Goal: Entertainment & Leisure: Consume media (video, audio)

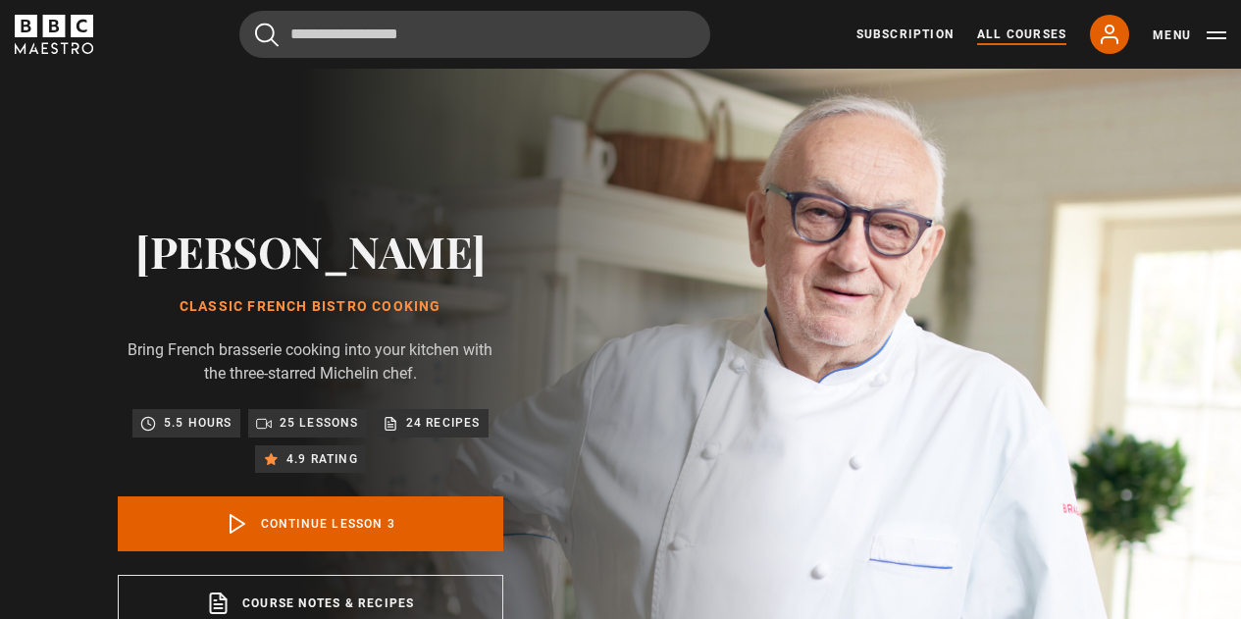
click at [1027, 32] on link "All Courses" at bounding box center [1021, 35] width 89 height 18
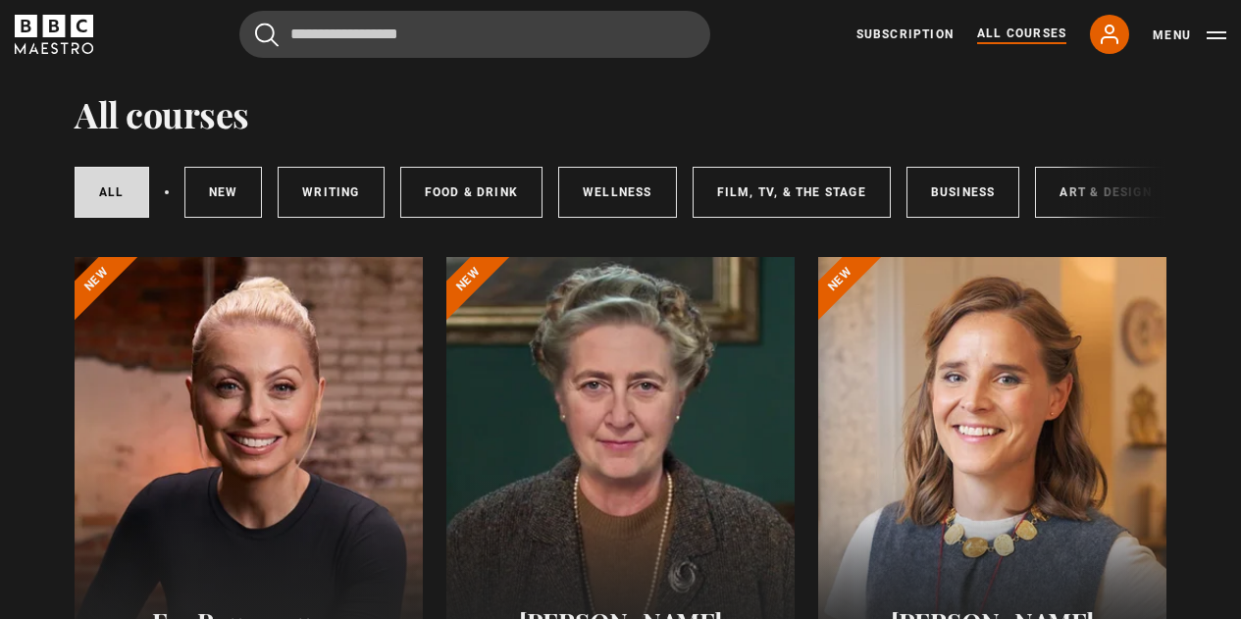
scroll to position [53, 0]
click at [915, 34] on link "Subscription" at bounding box center [904, 35] width 97 height 18
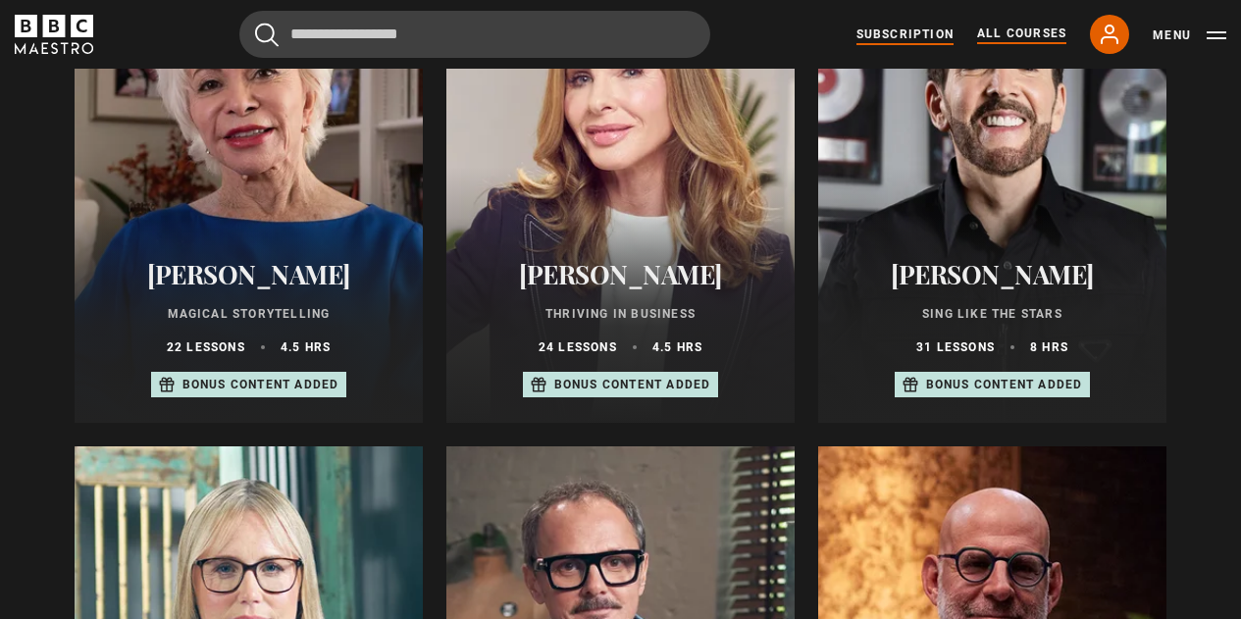
scroll to position [1349, 0]
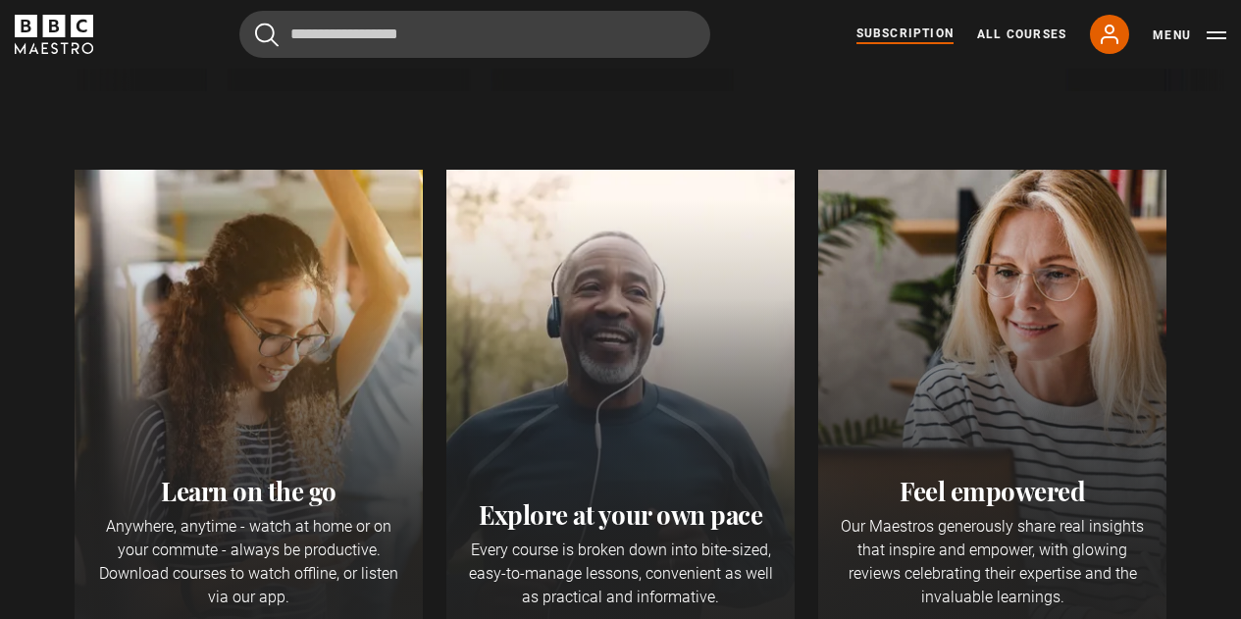
scroll to position [572, 0]
click at [1180, 35] on button "Menu" at bounding box center [1190, 36] width 74 height 20
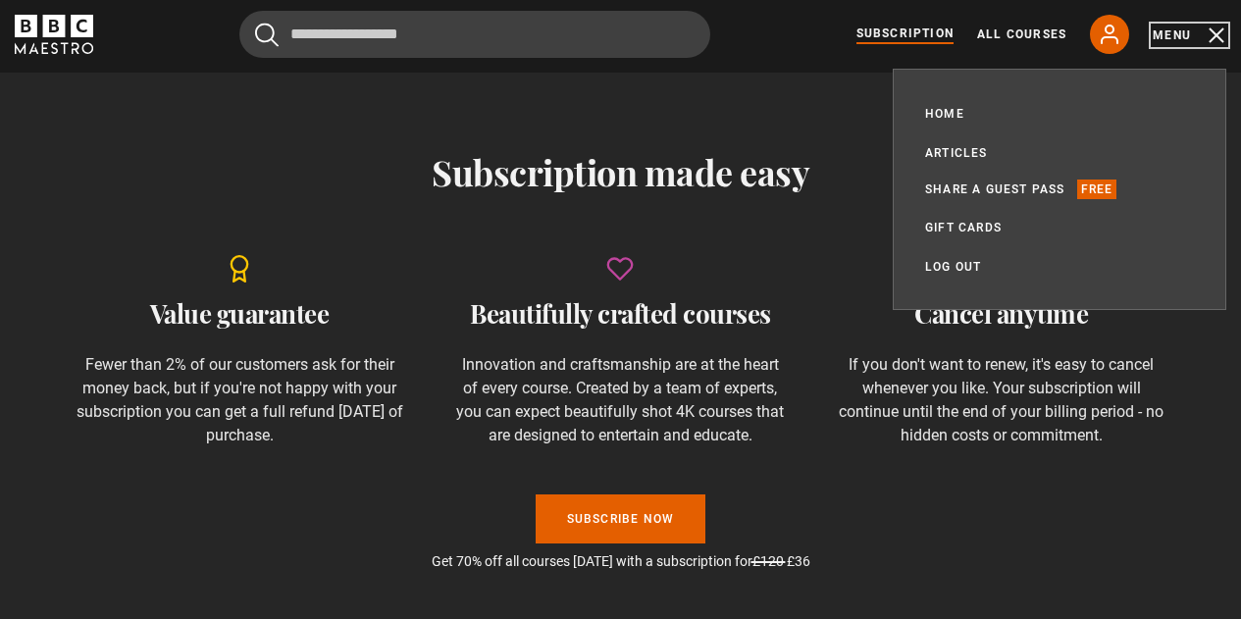
scroll to position [1264, 0]
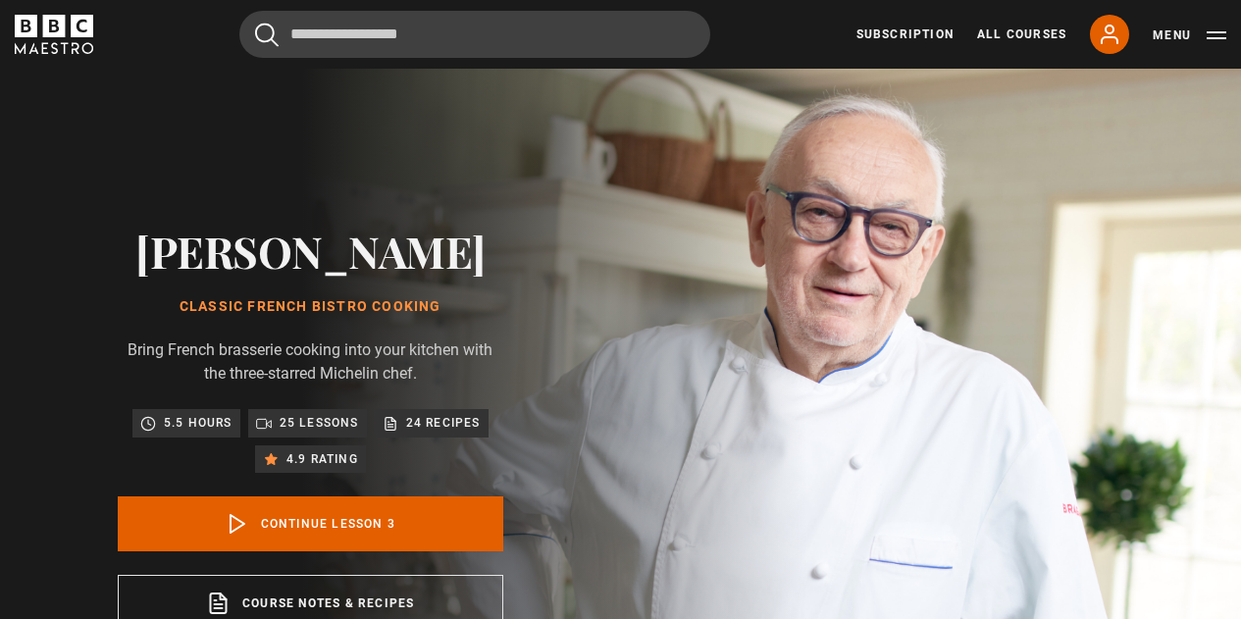
scroll to position [173, 0]
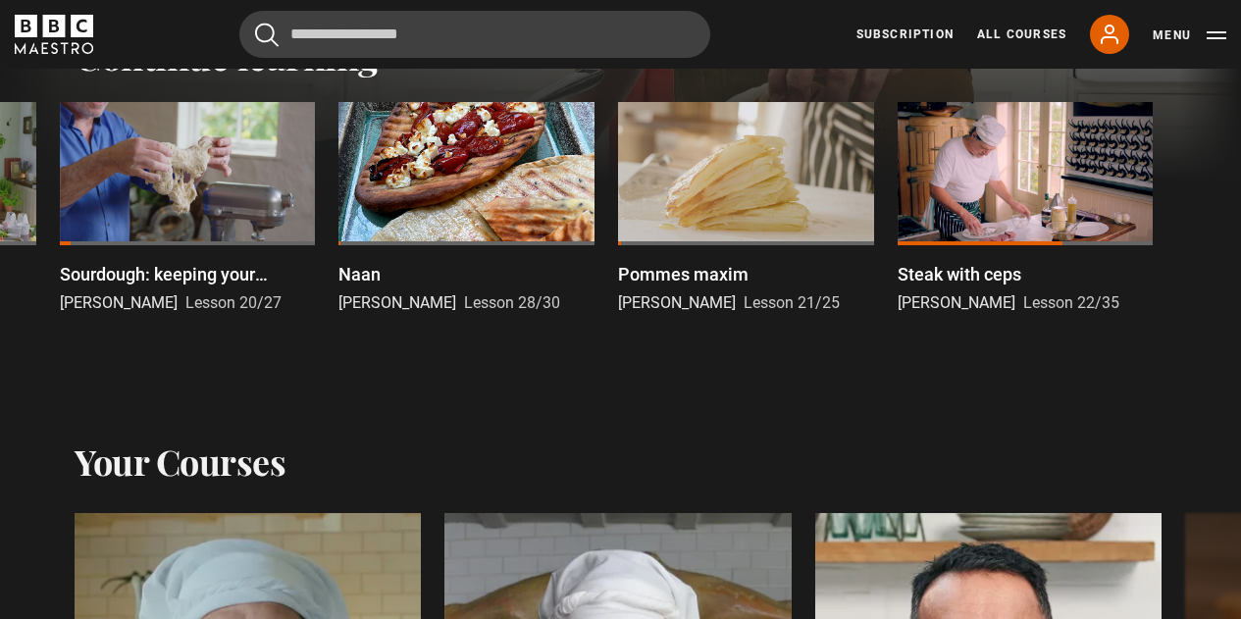
scroll to position [531, 0]
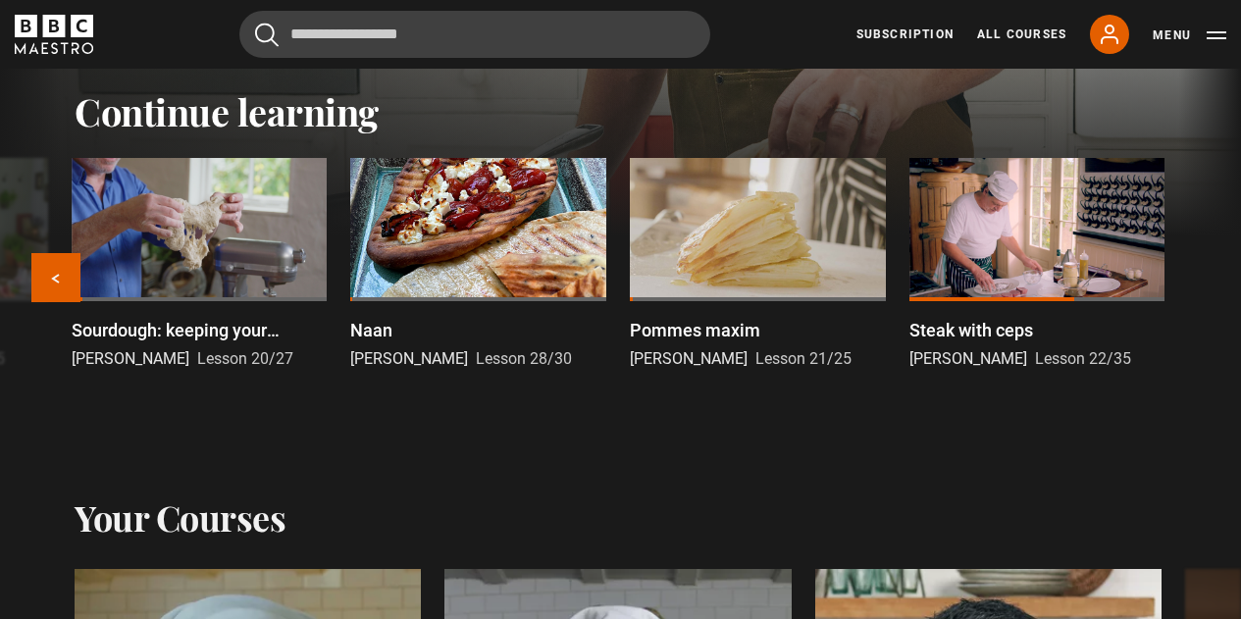
click at [737, 253] on div at bounding box center [758, 230] width 256 height 144
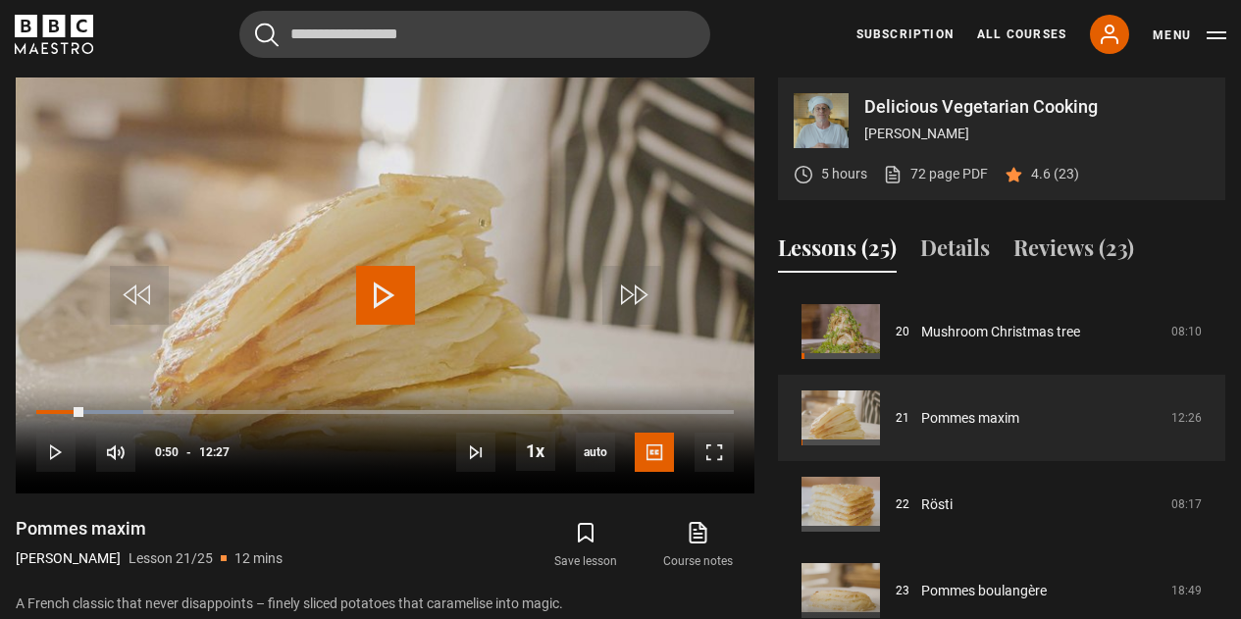
scroll to position [829, 0]
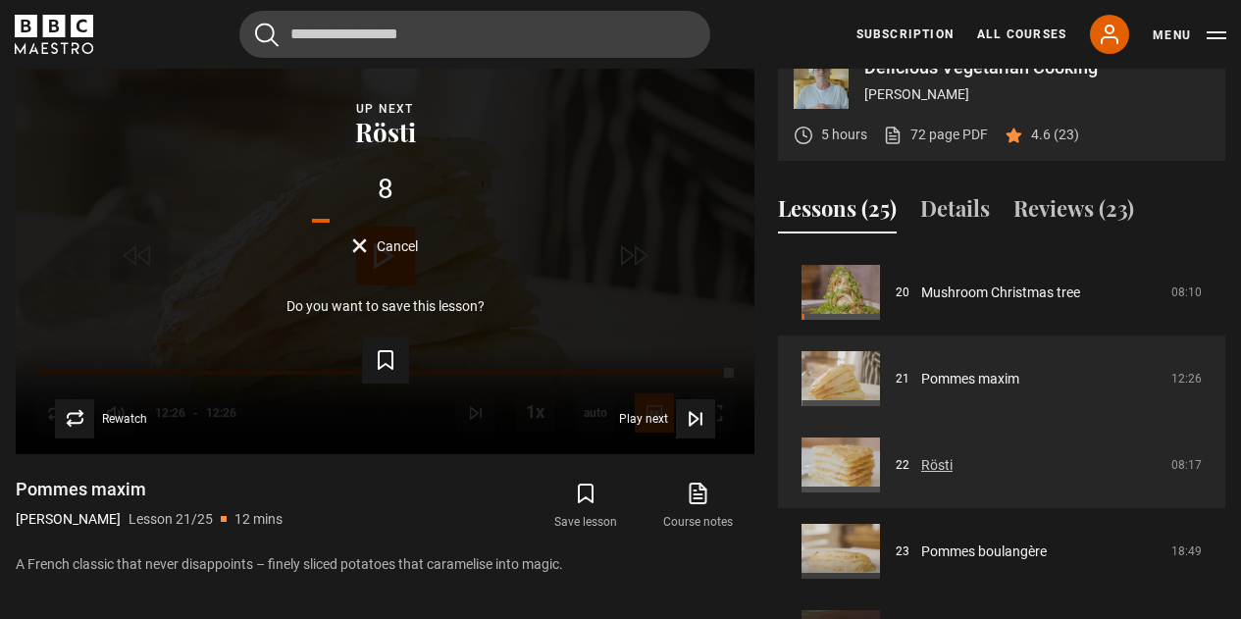
click at [921, 475] on link "Rösti" at bounding box center [936, 465] width 31 height 21
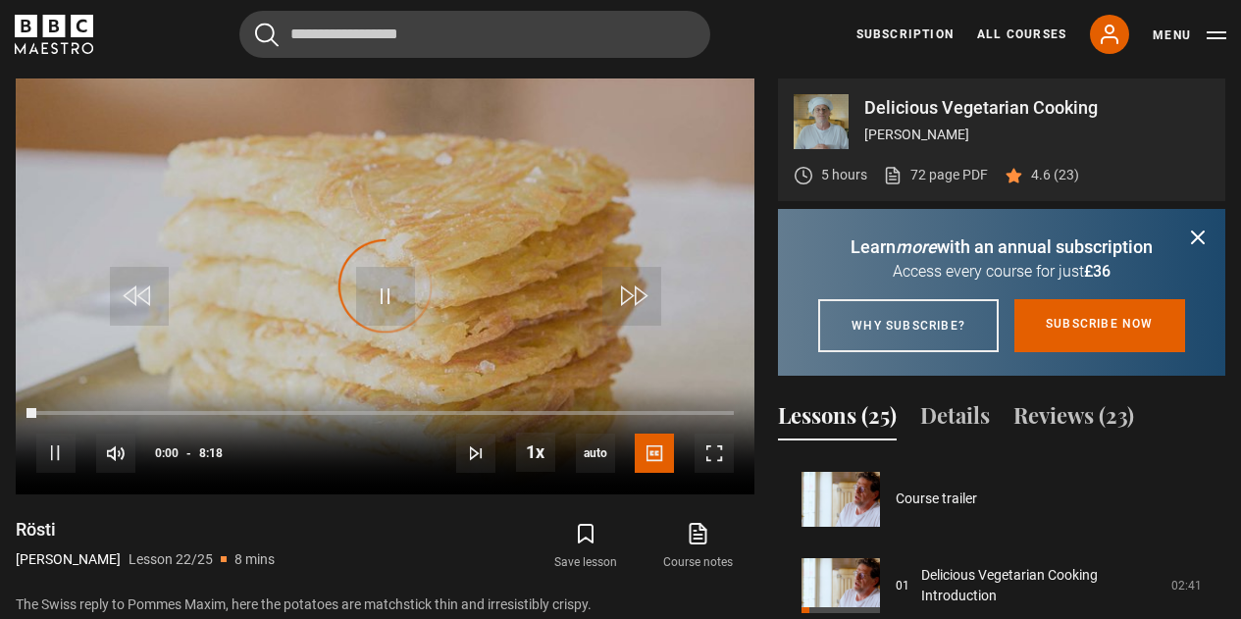
scroll to position [1813, 0]
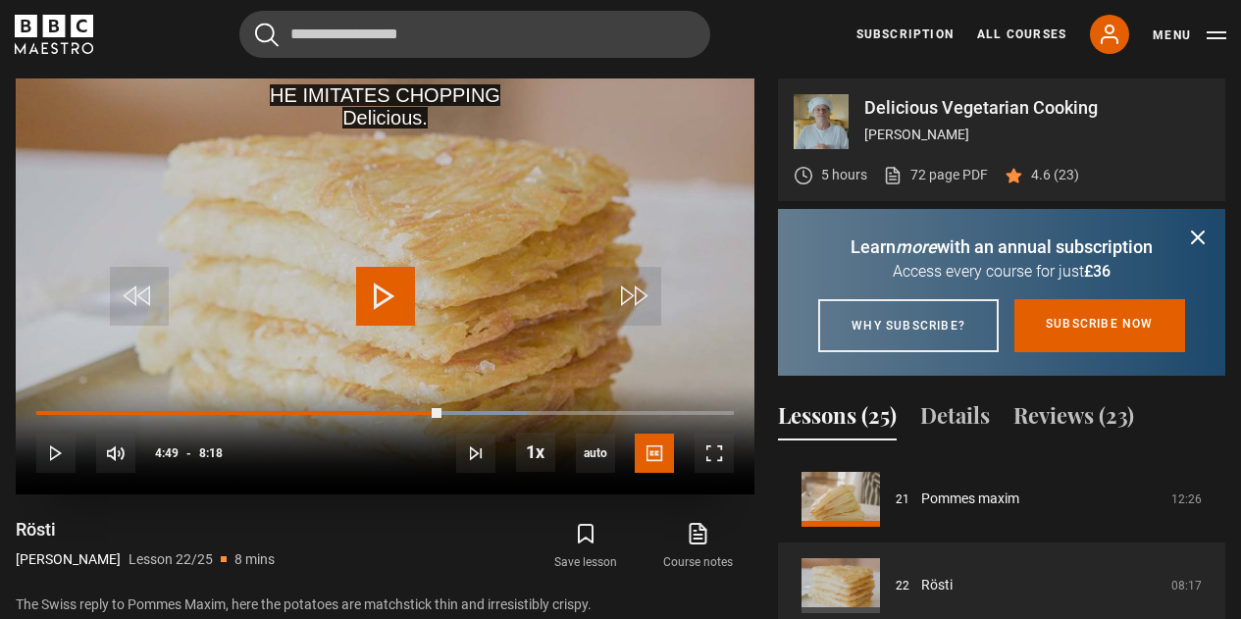
click at [378, 398] on div "10s Skip Back 10 seconds Play 10s Skip Forward 10 seconds Loaded : 70.28% 4:49 …" at bounding box center [385, 439] width 739 height 109
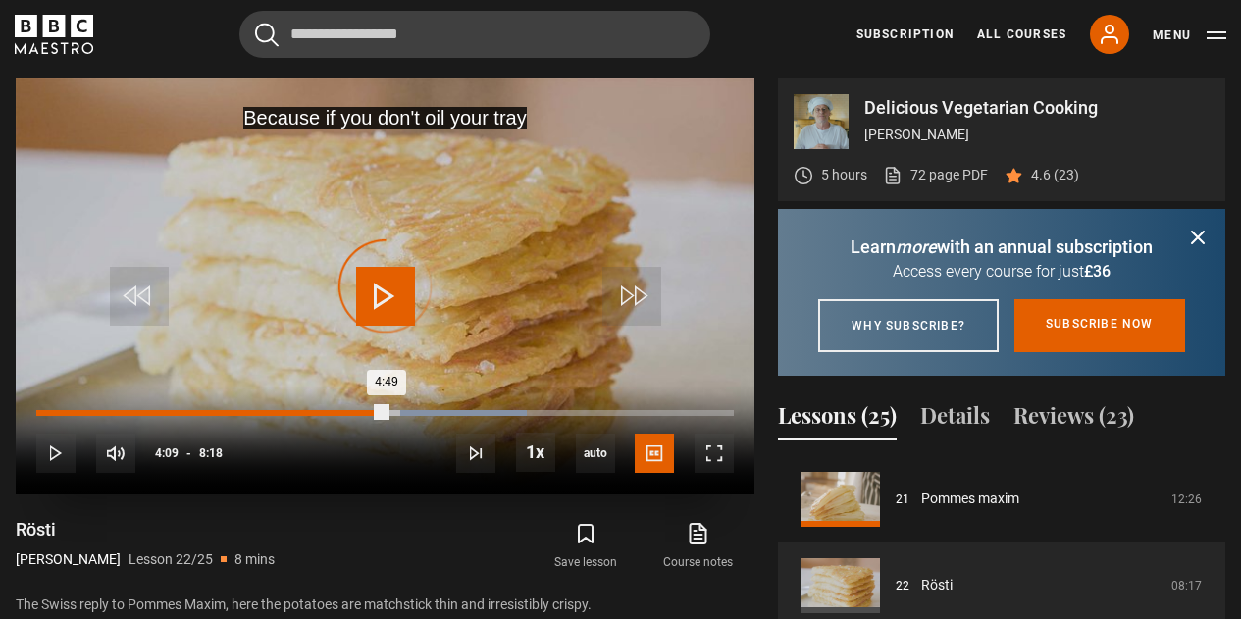
click at [385, 412] on div "Loaded : 70.28%" at bounding box center [281, 413] width 490 height 6
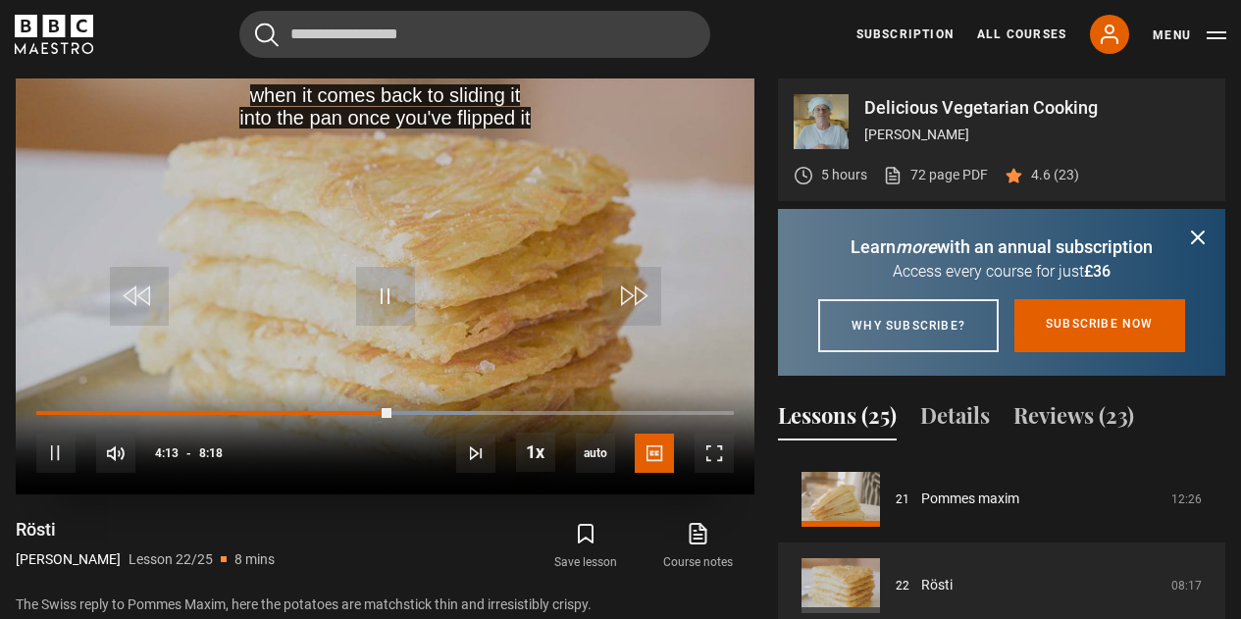
click at [279, 399] on div "10s Skip Back 10 seconds Pause 10s Skip Forward 10 seconds Loaded : 63.25% 4:10…" at bounding box center [385, 439] width 739 height 109
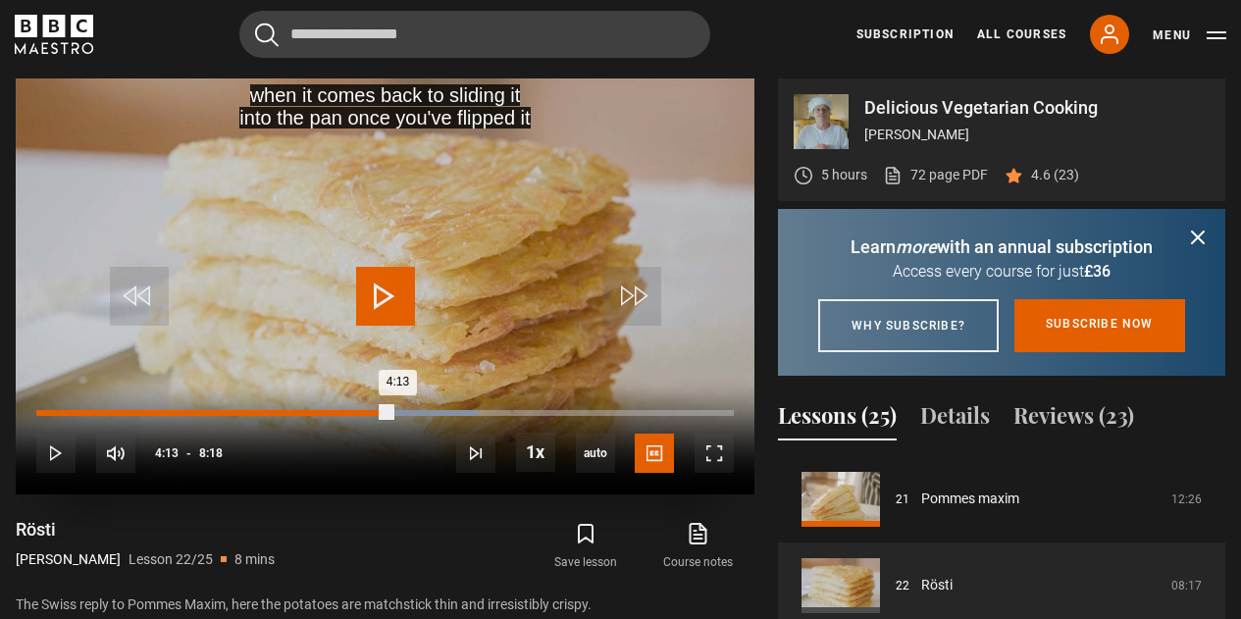
click at [283, 413] on div "4:13" at bounding box center [213, 413] width 355 height 6
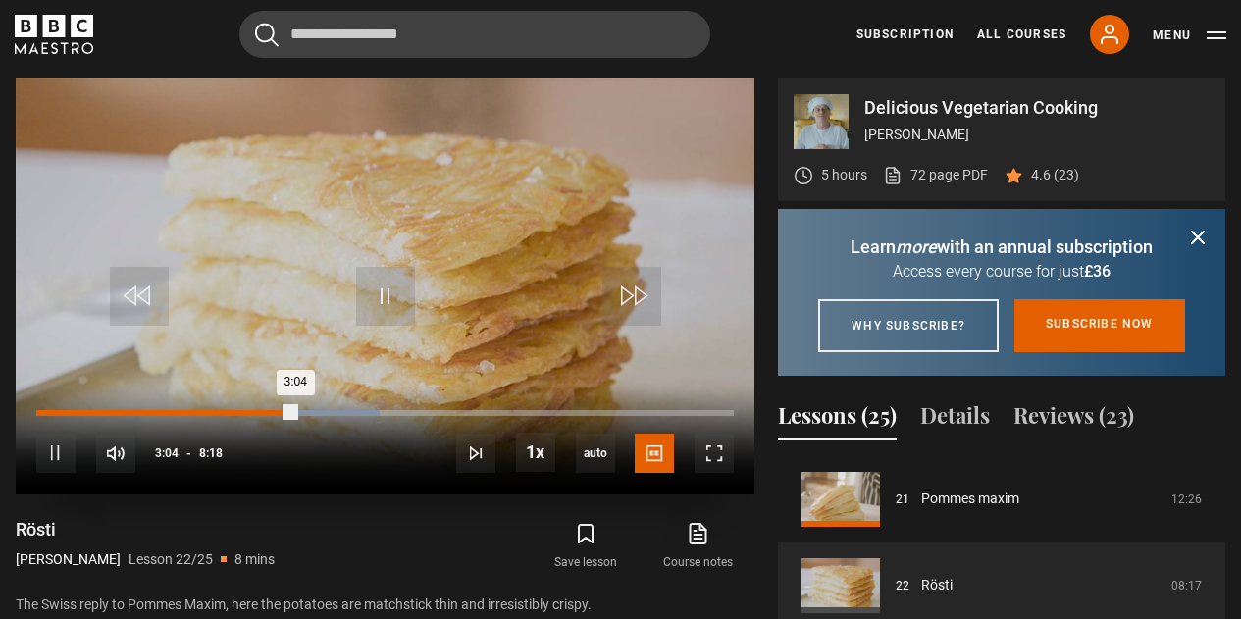
click at [218, 412] on div "Loaded : 49.20%" at bounding box center [207, 413] width 343 height 6
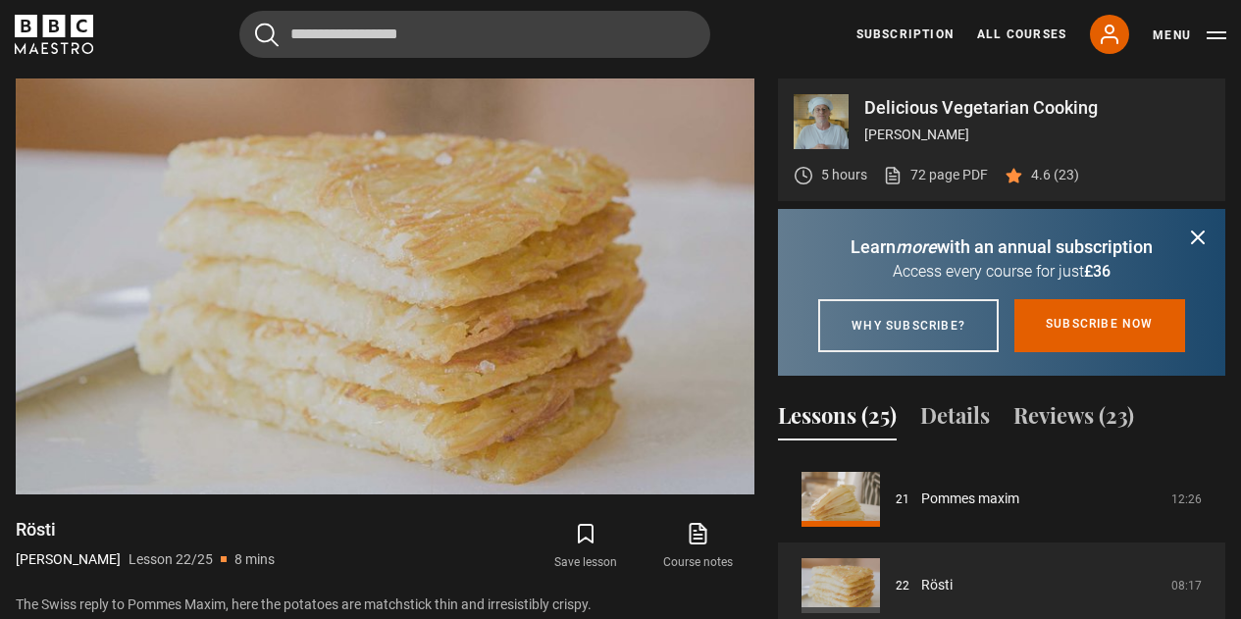
click at [1199, 238] on icon "submit" at bounding box center [1198, 237] width 12 height 12
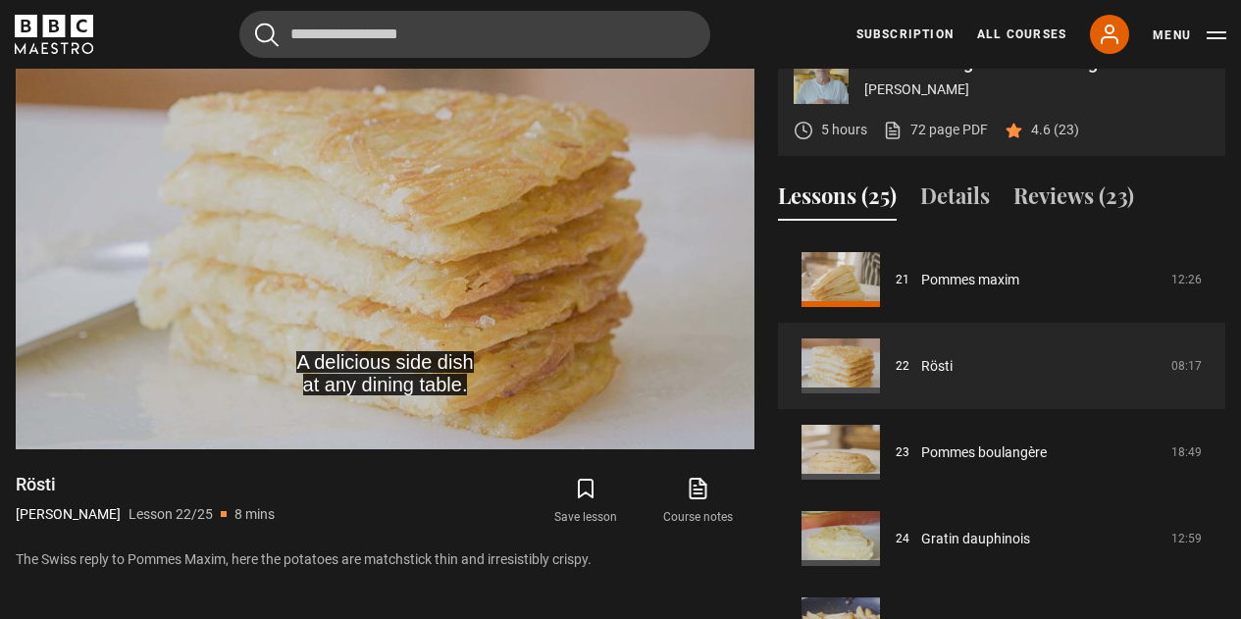
scroll to position [833, 0]
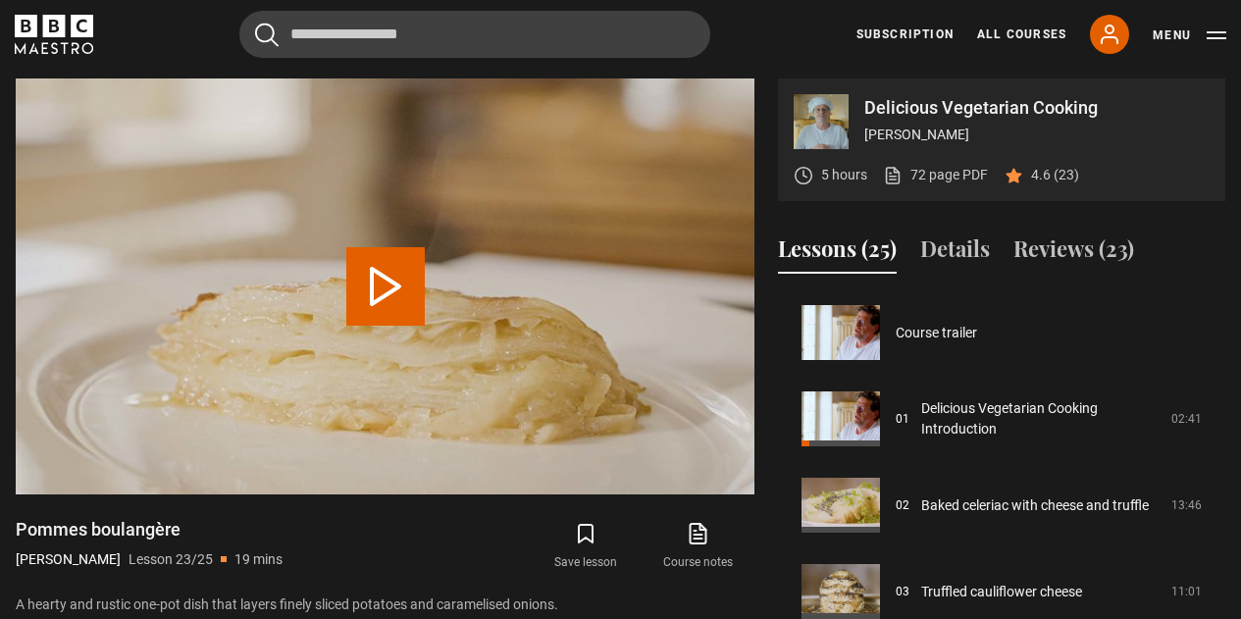
scroll to position [1820, 0]
